Goal: Information Seeking & Learning: Learn about a topic

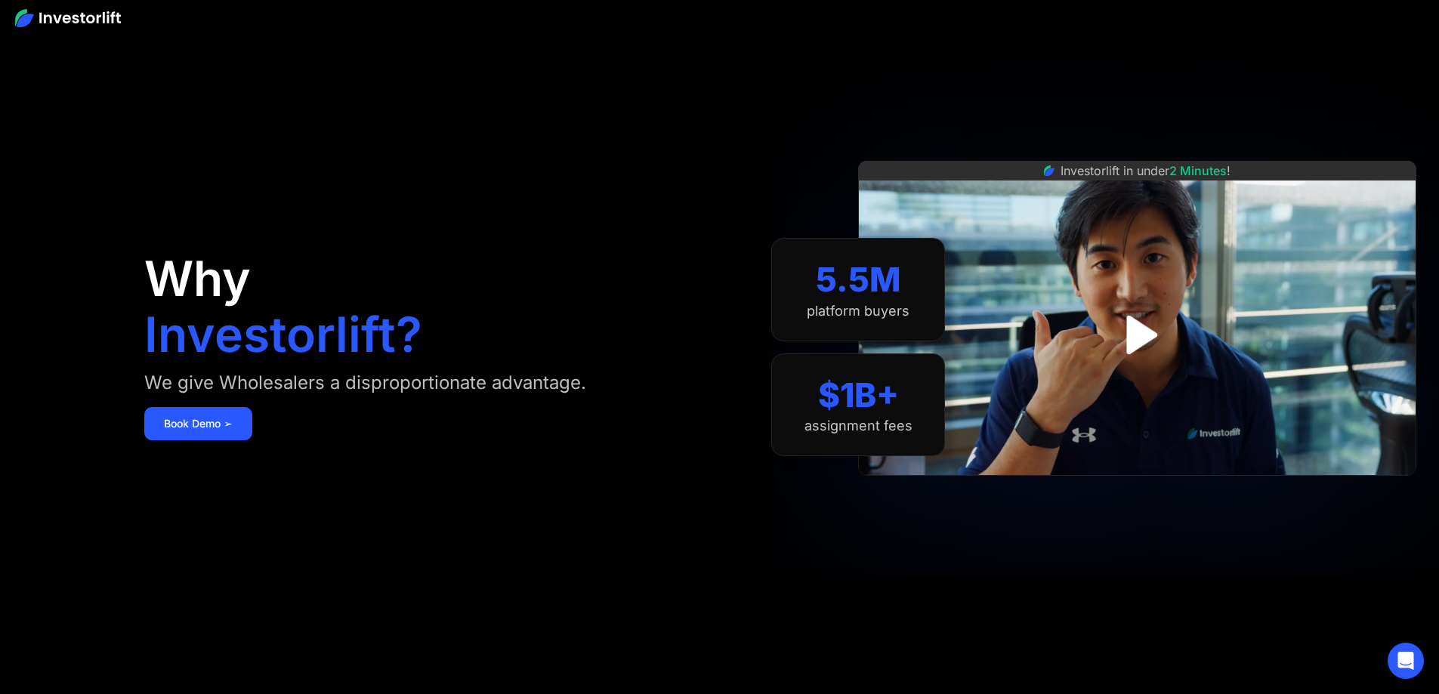
click at [81, 15] on img at bounding box center [68, 18] width 106 height 18
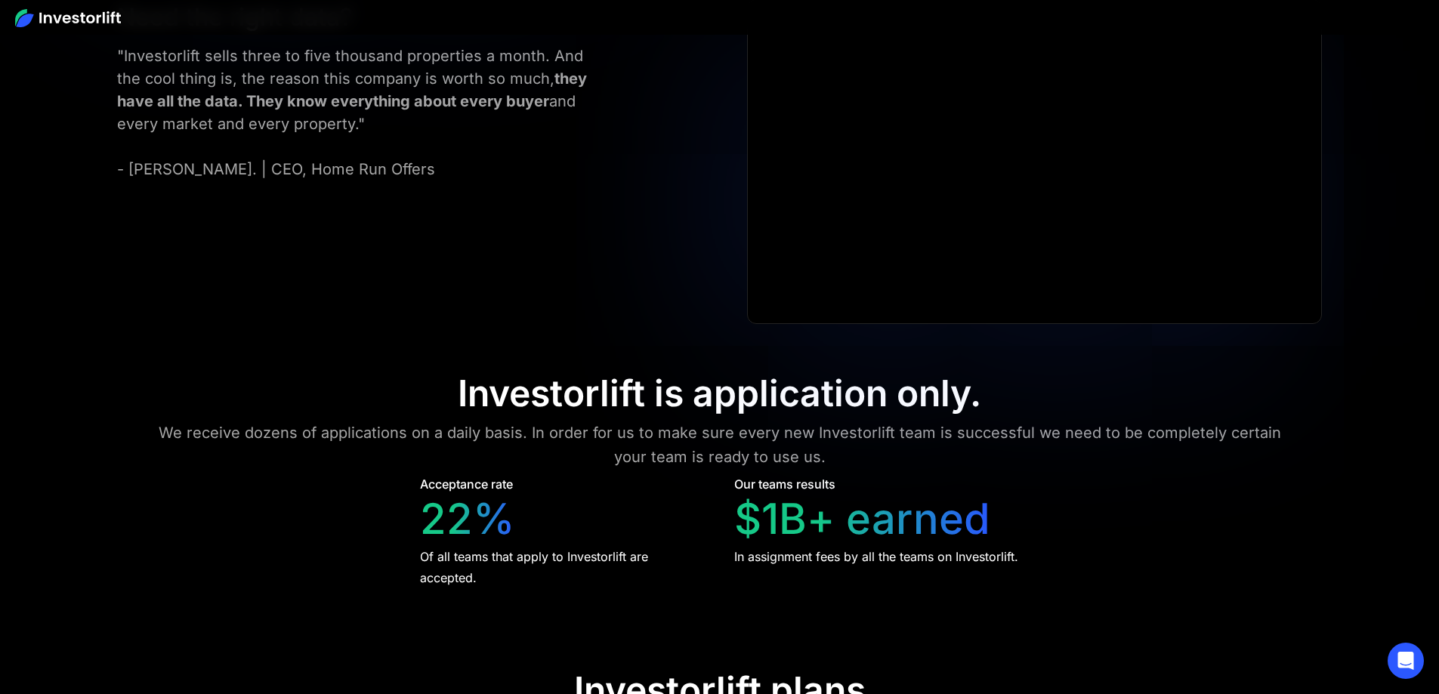
scroll to position [6193, 0]
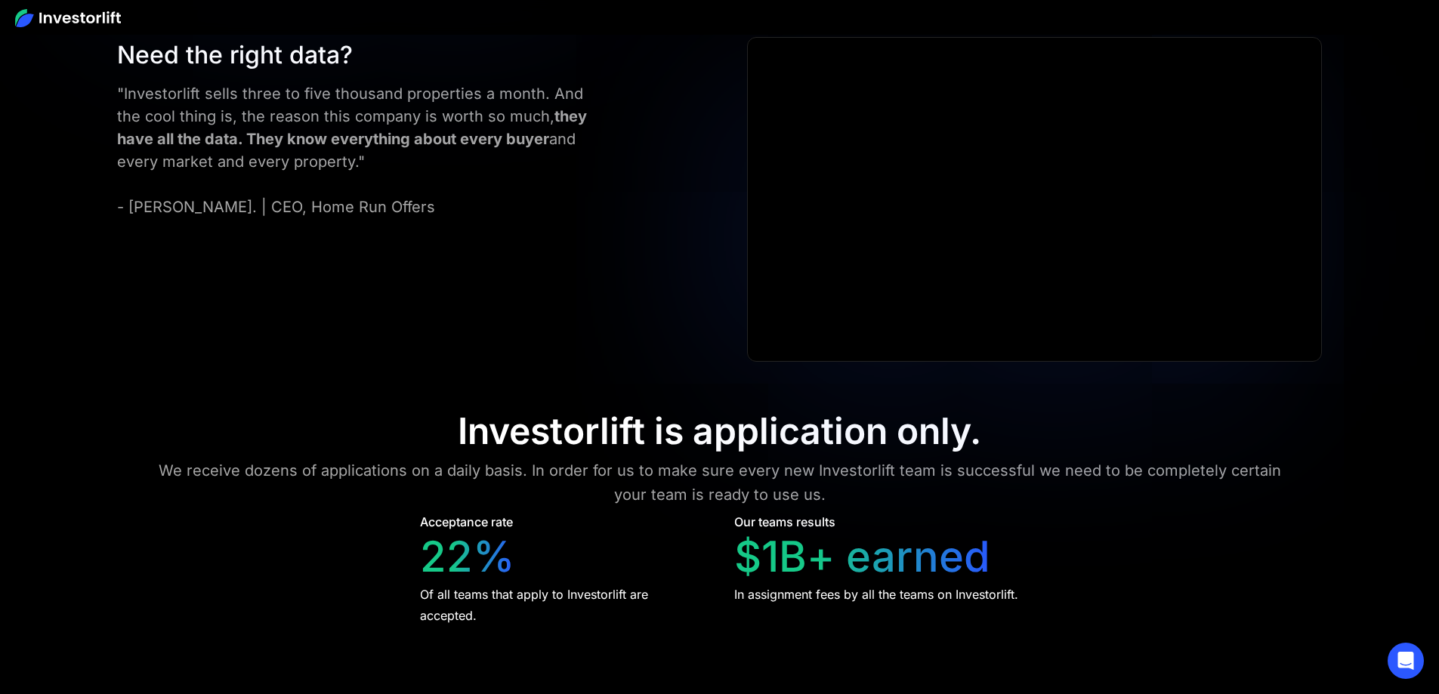
scroll to position [6153, 0]
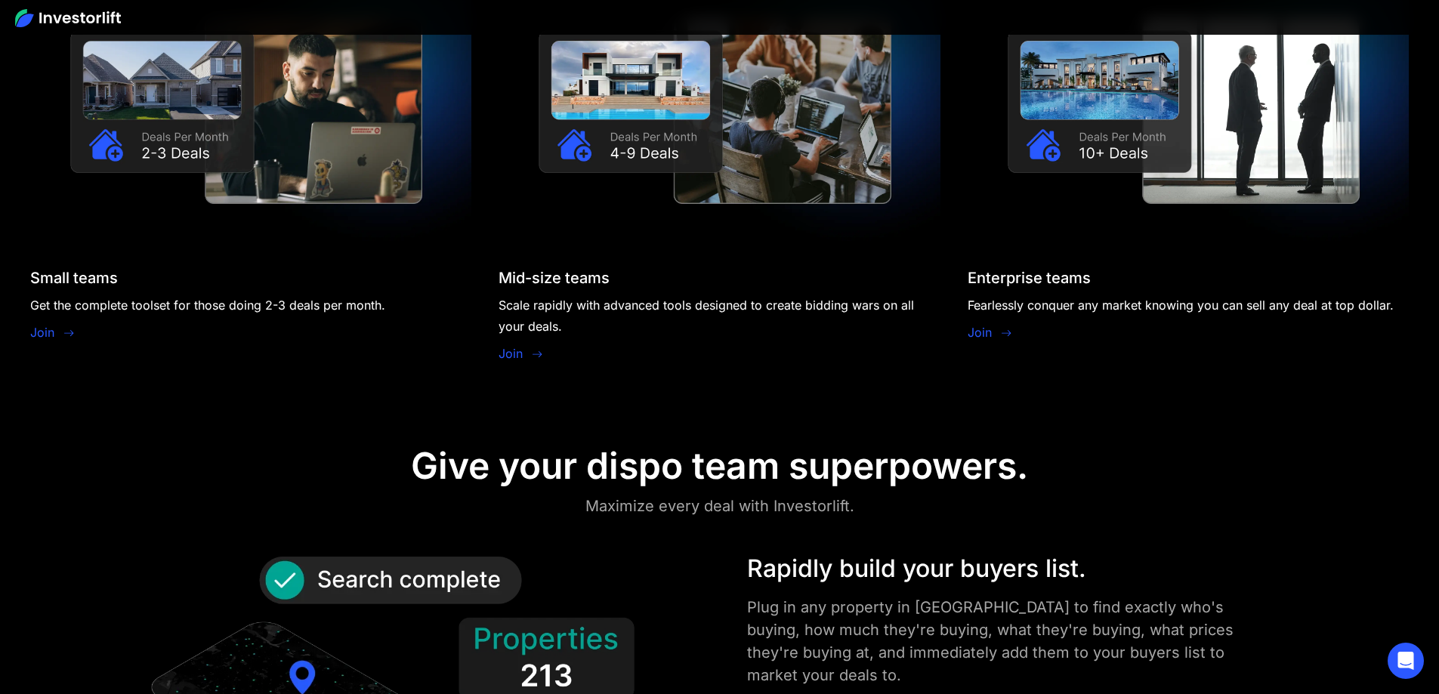
scroll to position [1395, 0]
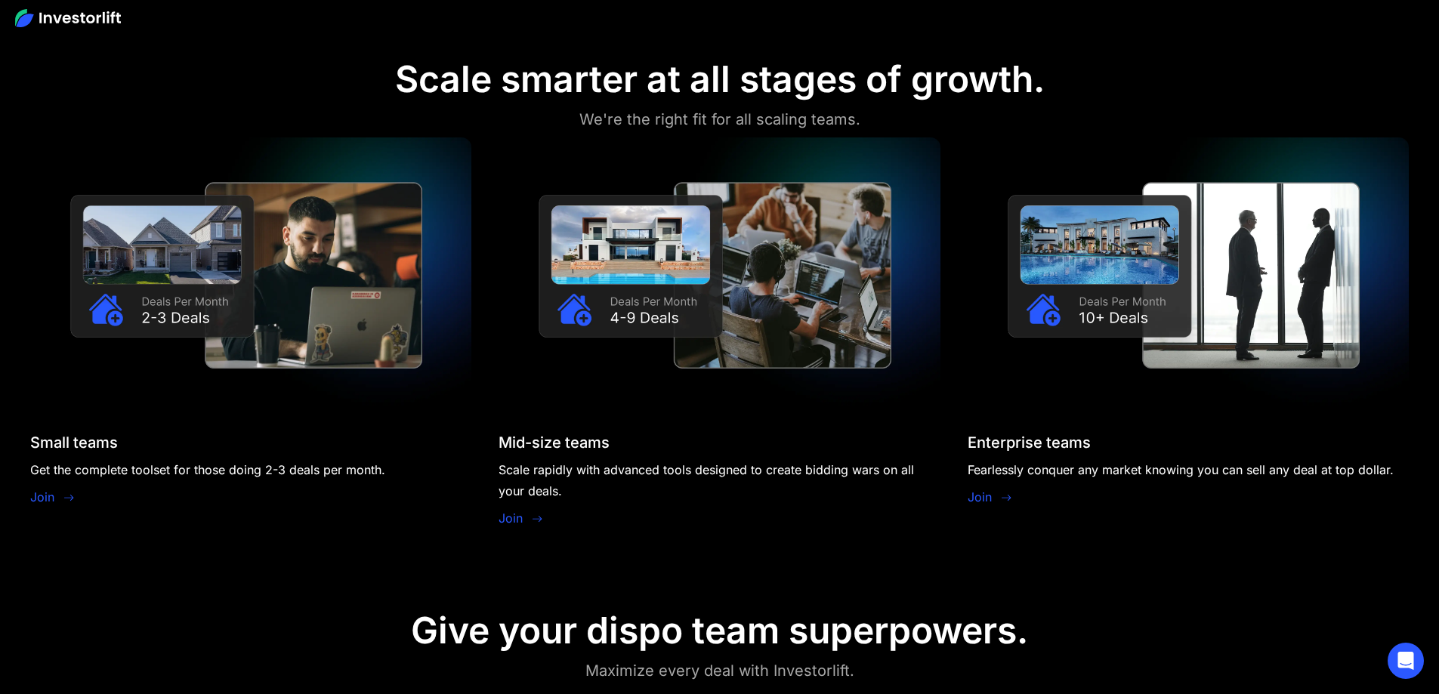
click at [1258, 380] on section "Scale smarter at all stages of growth. We're the right fit for all scaling team…" at bounding box center [719, 296] width 1439 height 551
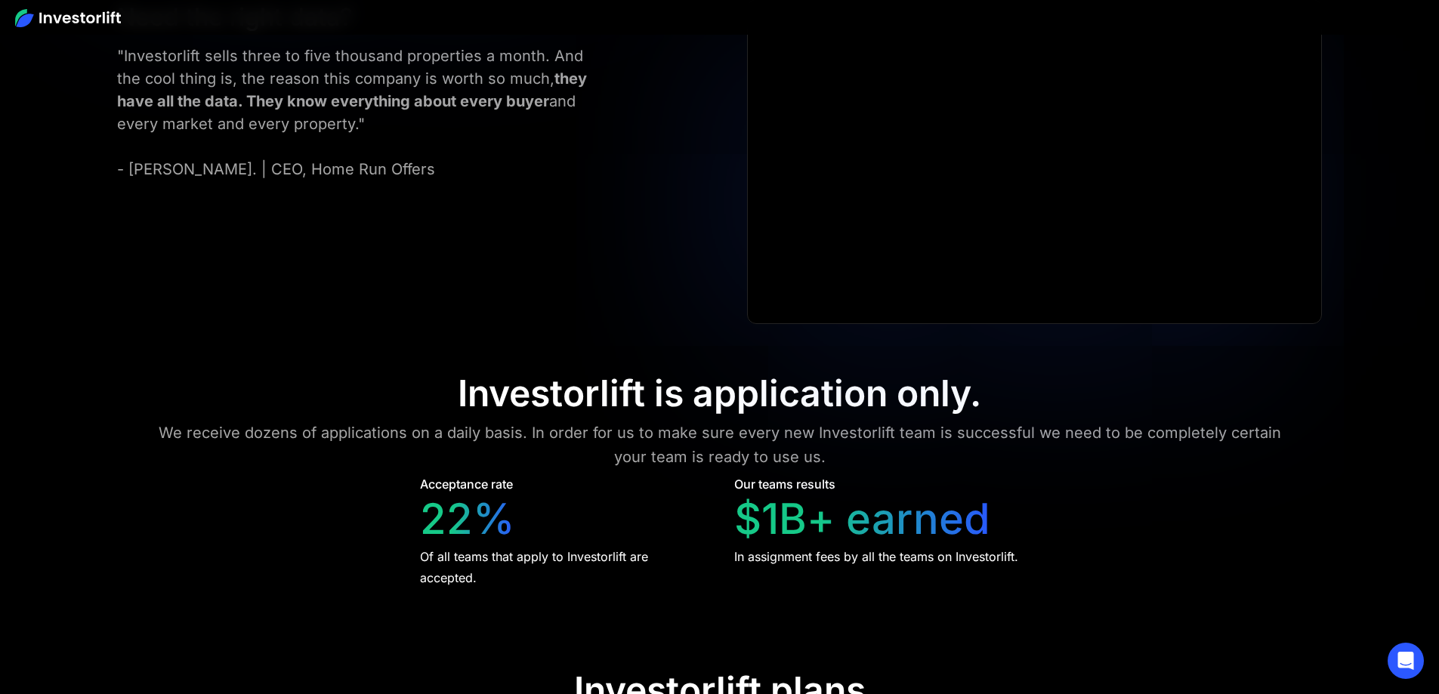
scroll to position [6153, 0]
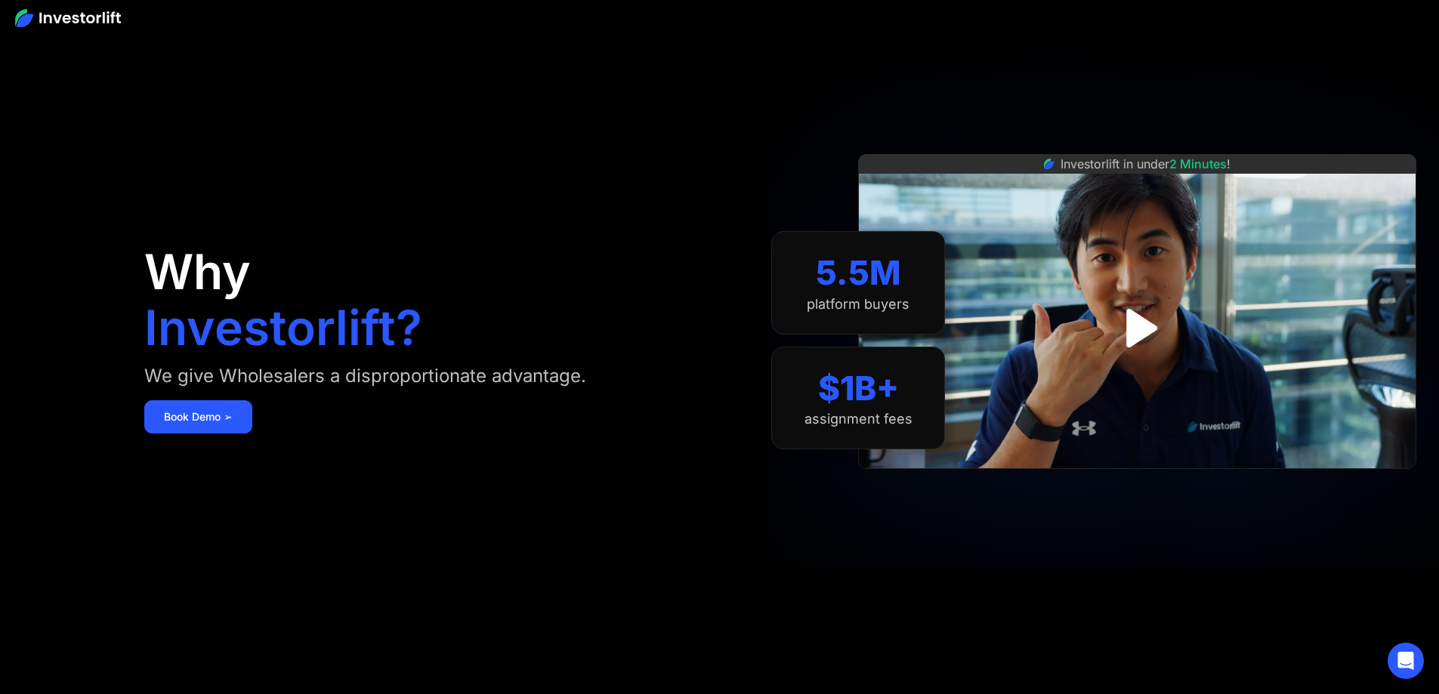
scroll to position [0, 0]
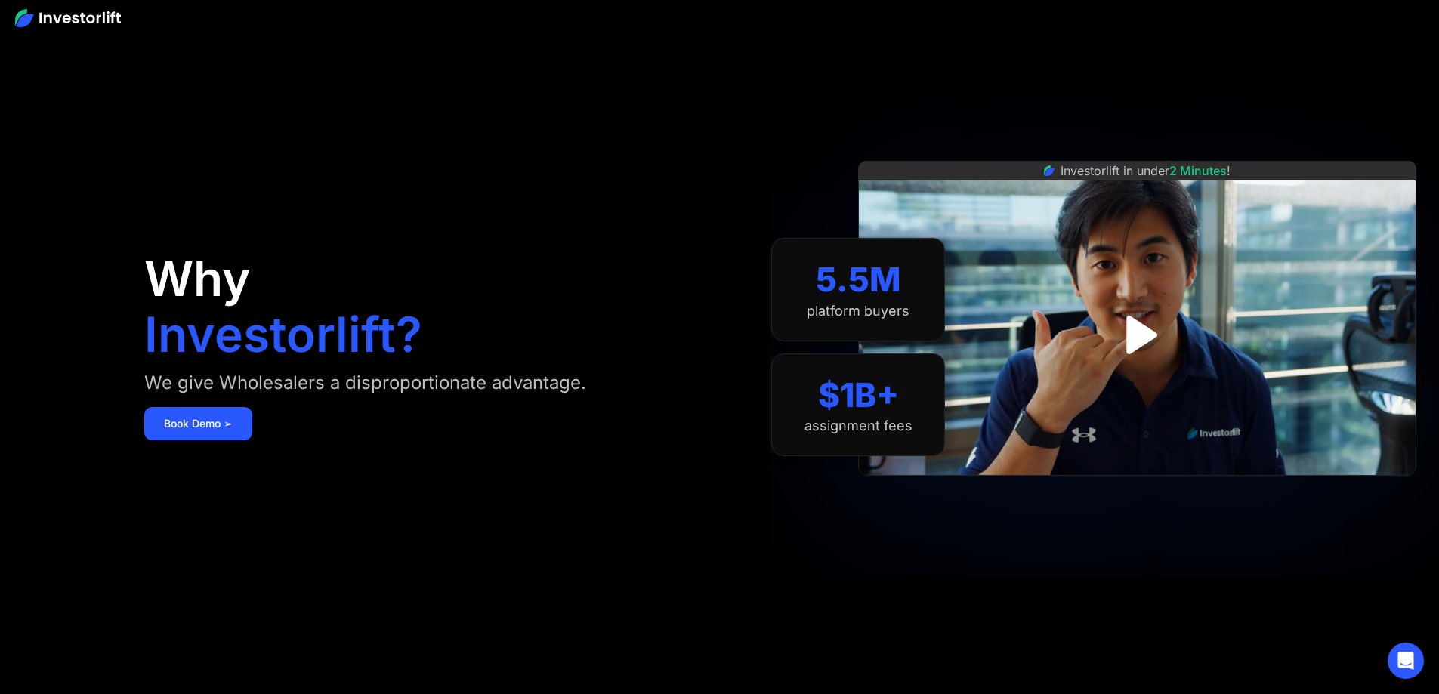
click at [1291, 493] on div "Investorlift in under 2 Minutes !" at bounding box center [1137, 334] width 558 height 347
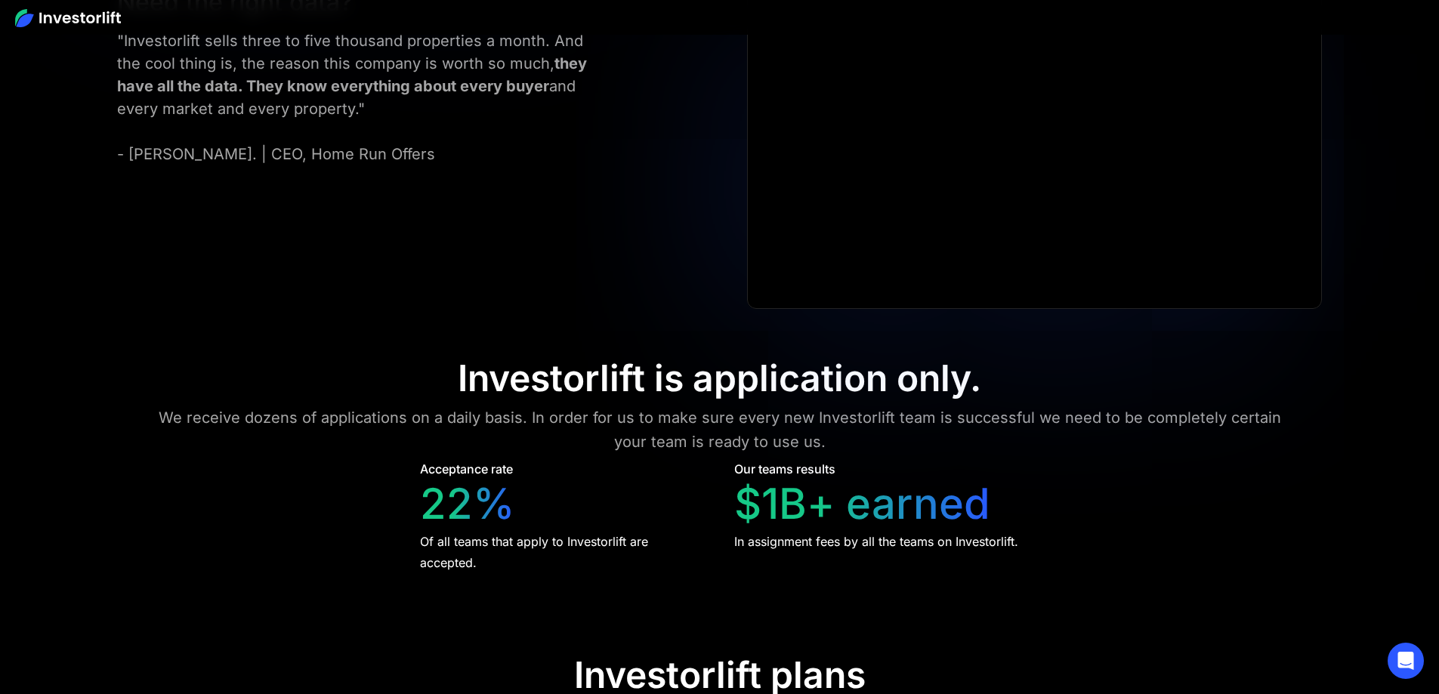
scroll to position [6193, 0]
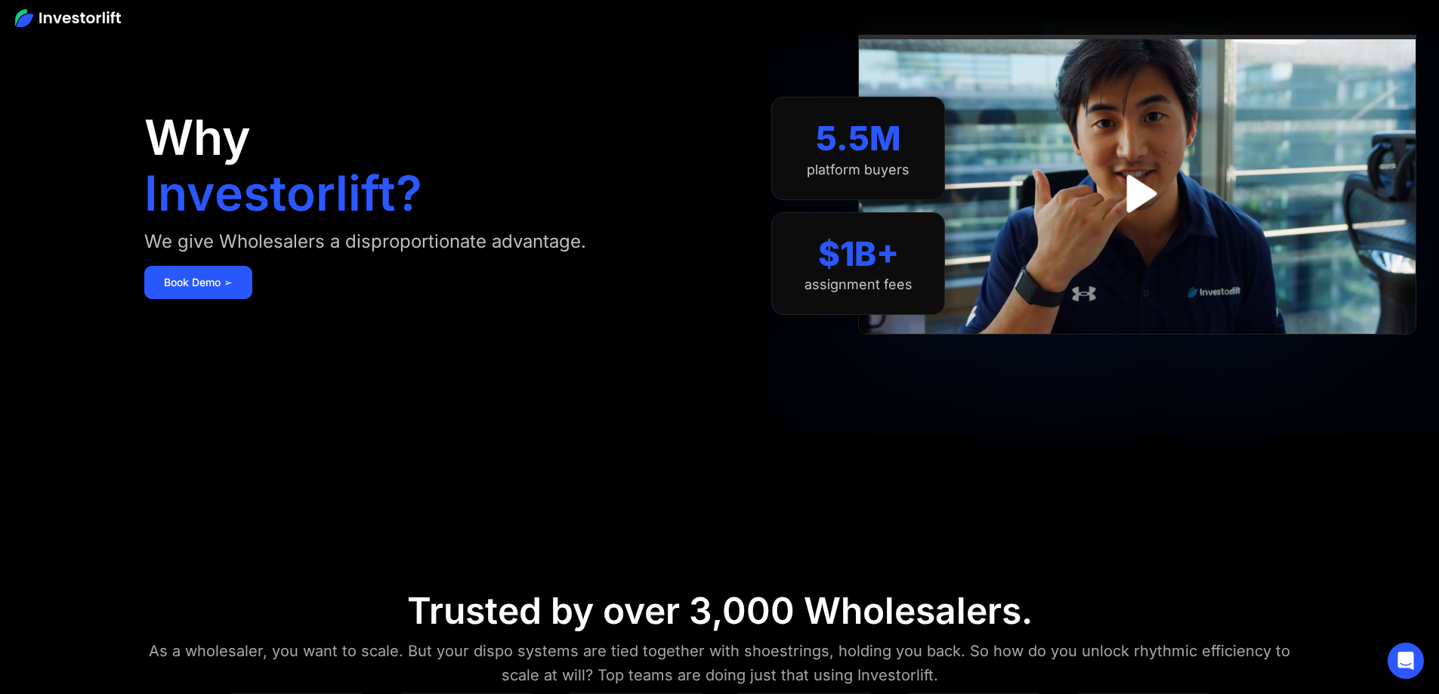
scroll to position [0, 0]
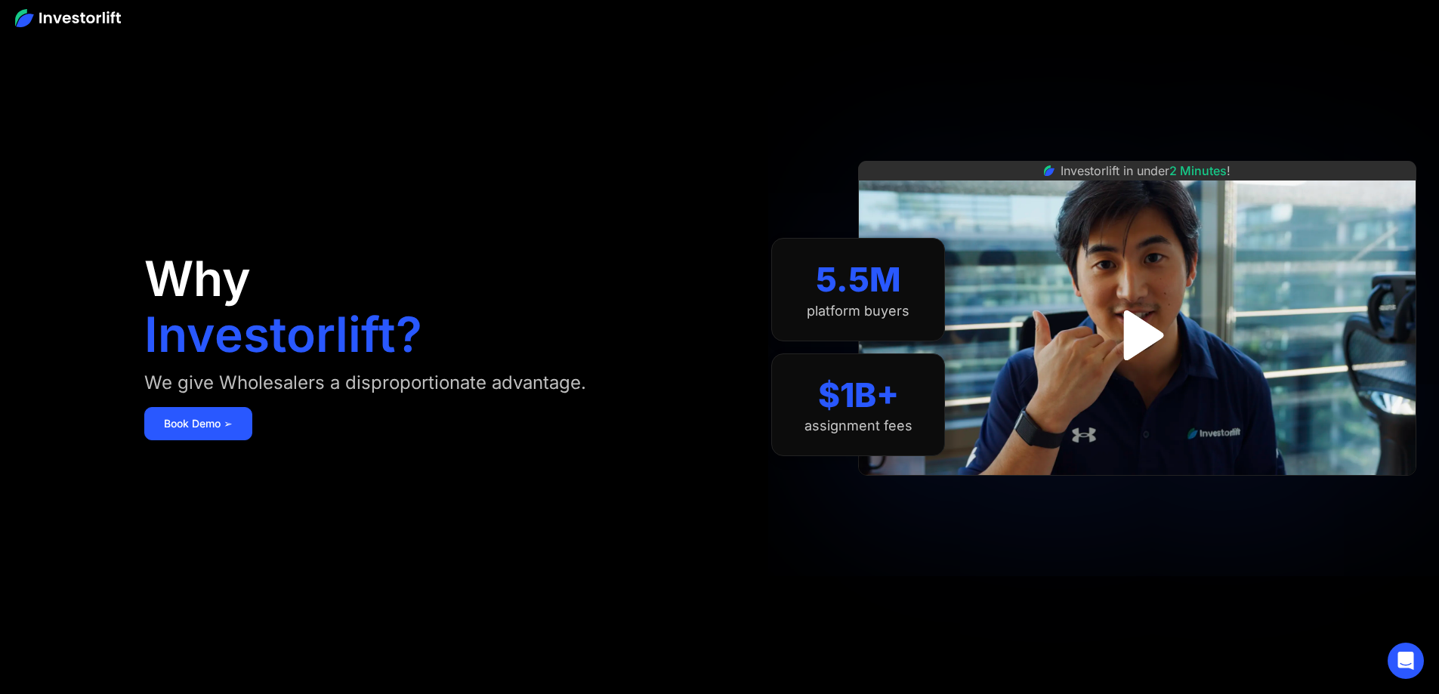
click at [1156, 334] on img "open lightbox" at bounding box center [1137, 335] width 91 height 91
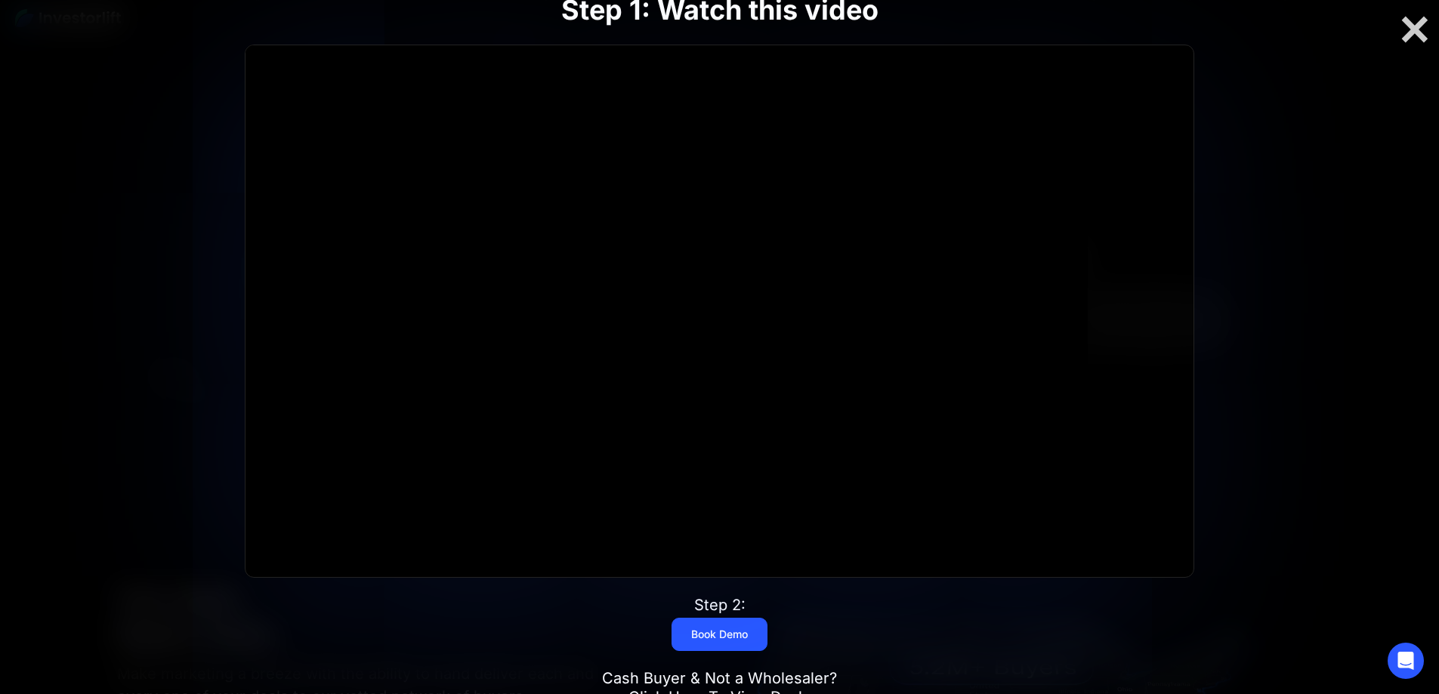
scroll to position [1903, 0]
click at [1408, 34] on div at bounding box center [1414, 30] width 48 height 32
